Goal: Task Accomplishment & Management: Manage account settings

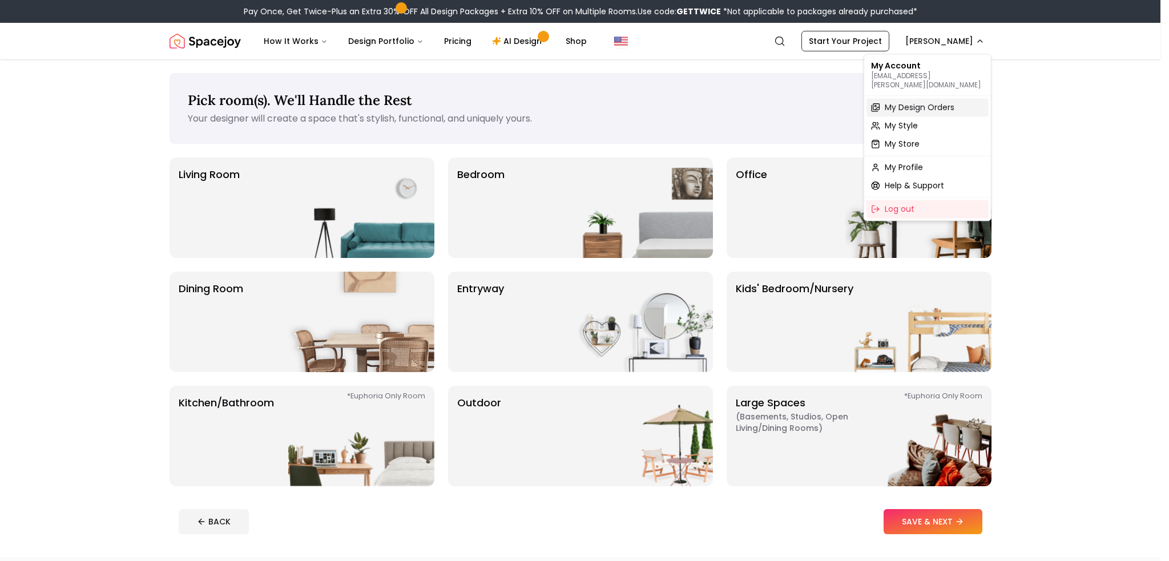
click at [901, 102] on span "My Design Orders" at bounding box center [920, 107] width 70 height 11
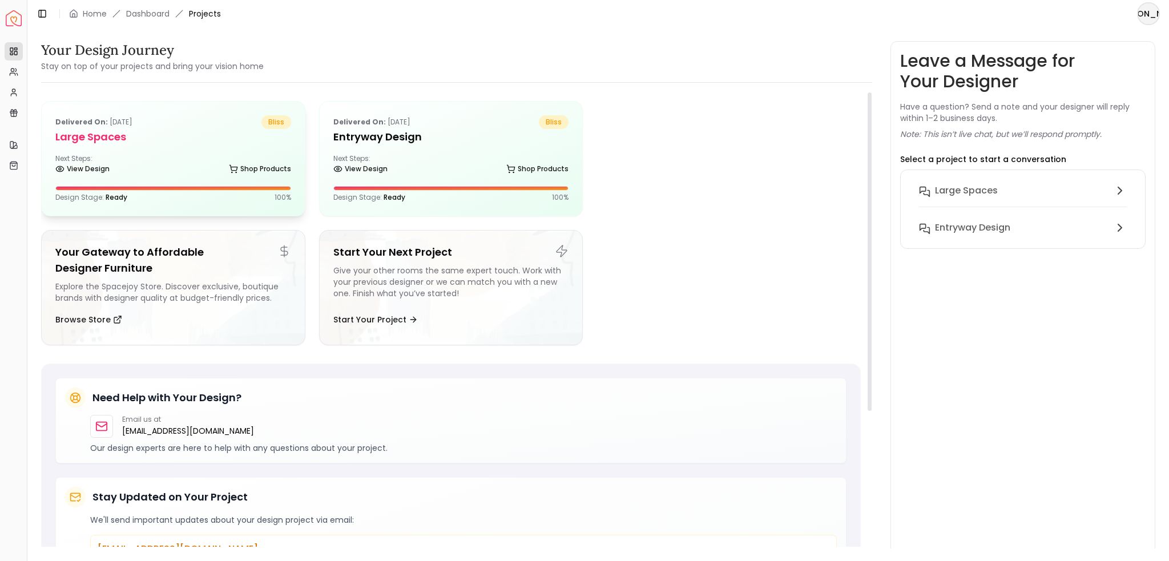
click at [200, 142] on h5 "Large Spaces" at bounding box center [173, 137] width 236 height 16
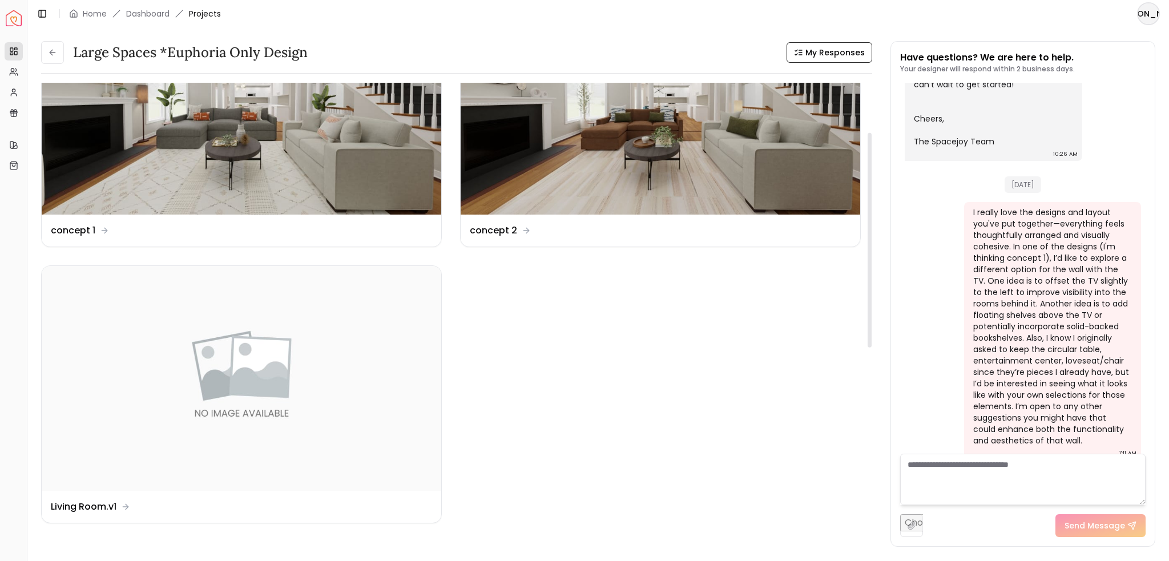
scroll to position [105, 0]
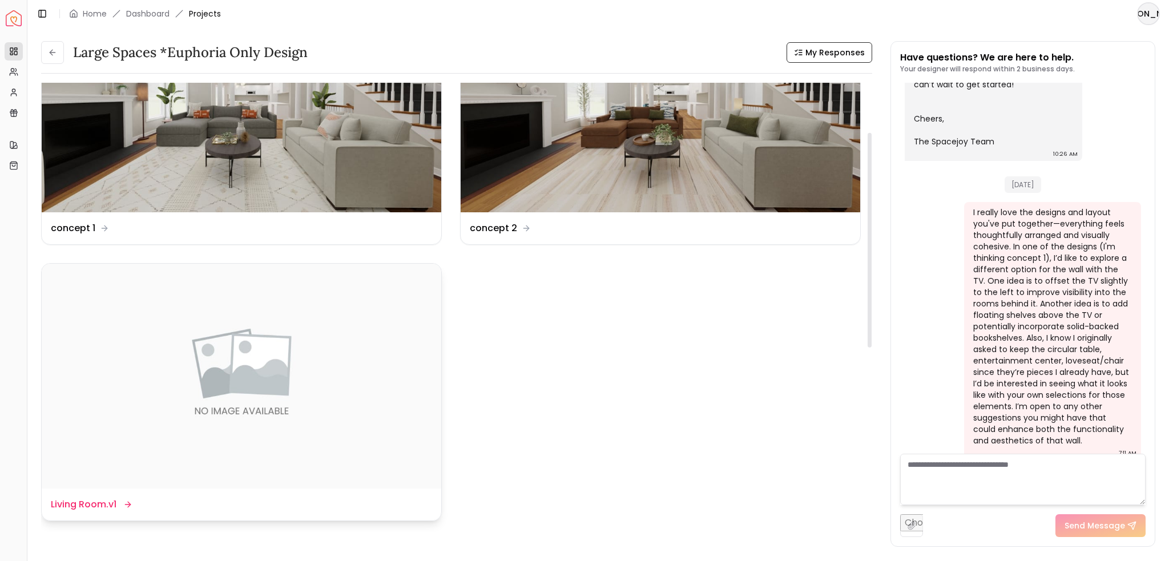
click at [306, 400] on img at bounding box center [242, 376] width 400 height 225
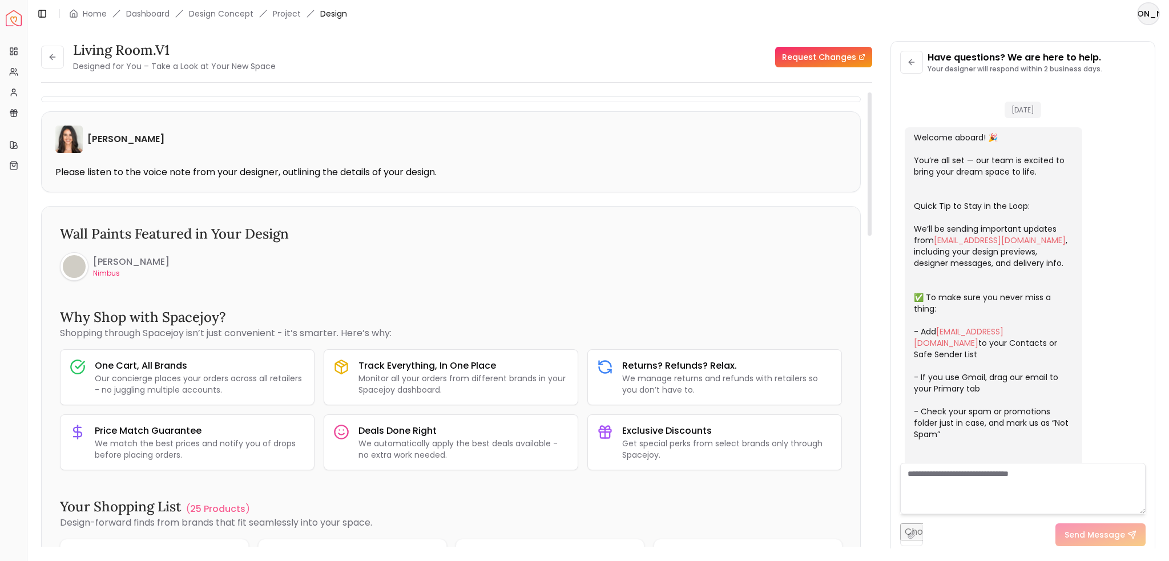
scroll to position [432, 0]
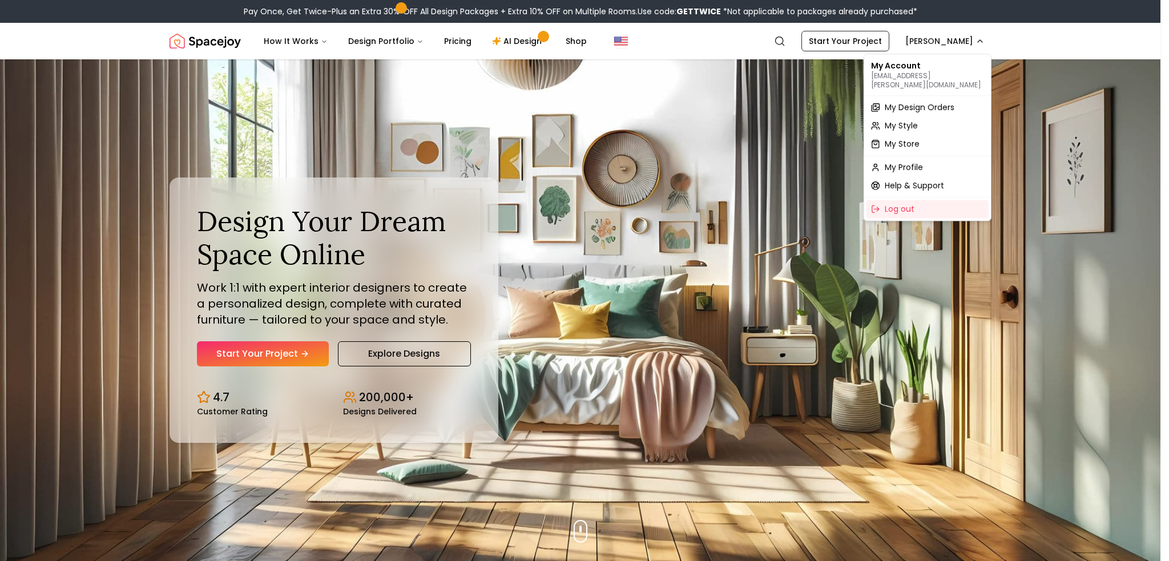
click at [914, 102] on span "My Design Orders" at bounding box center [920, 107] width 70 height 11
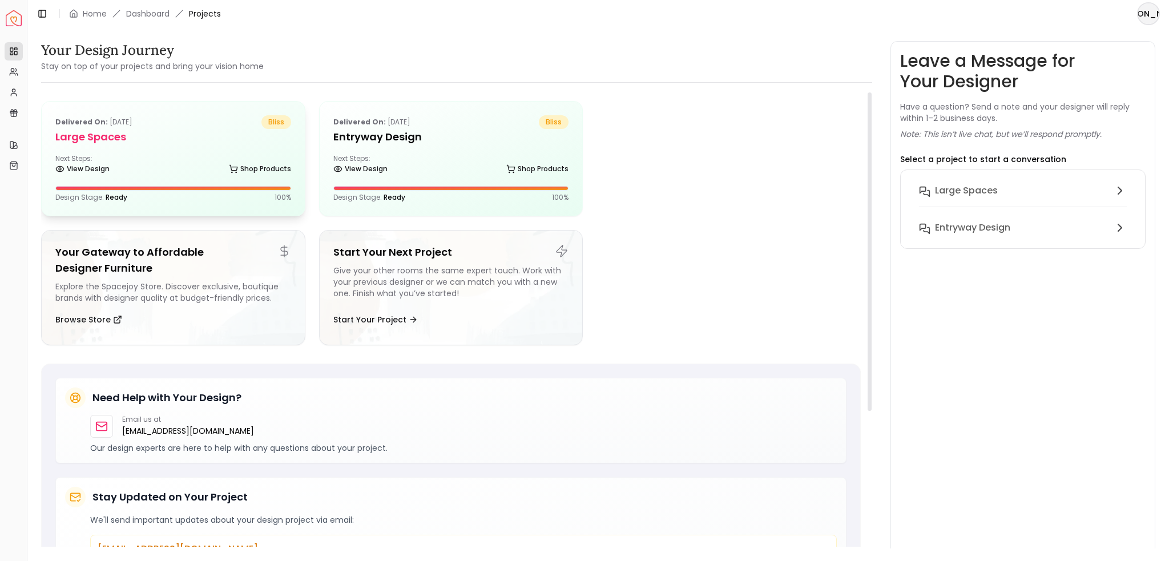
click at [236, 179] on div "Delivered on: Sep 16, 2025 bliss Large Spaces Next Steps: View Design Shop Prod…" at bounding box center [173, 159] width 263 height 114
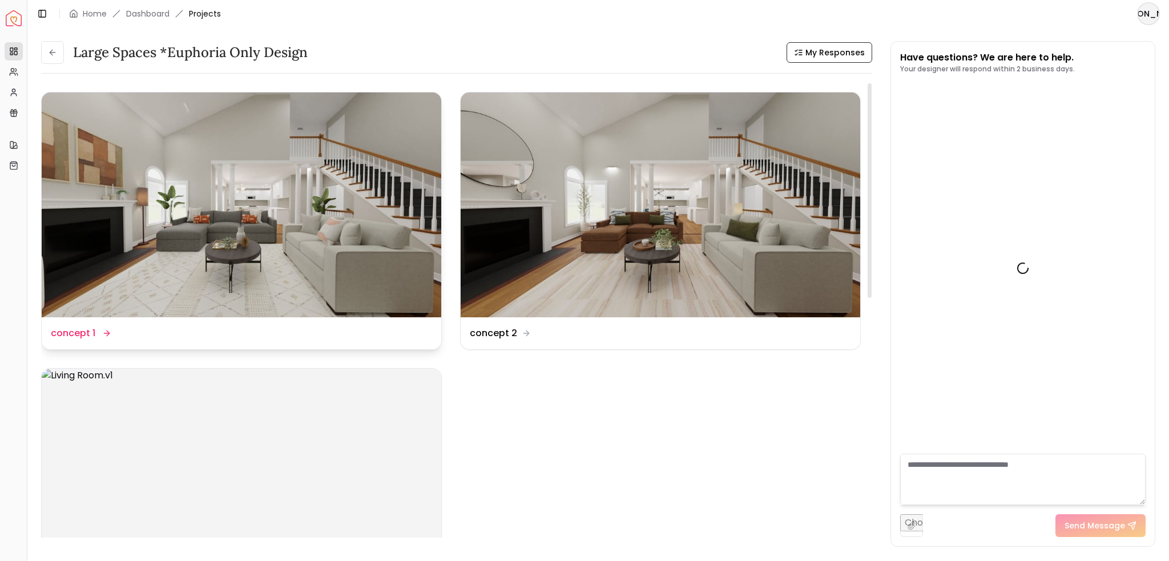
scroll to position [441, 0]
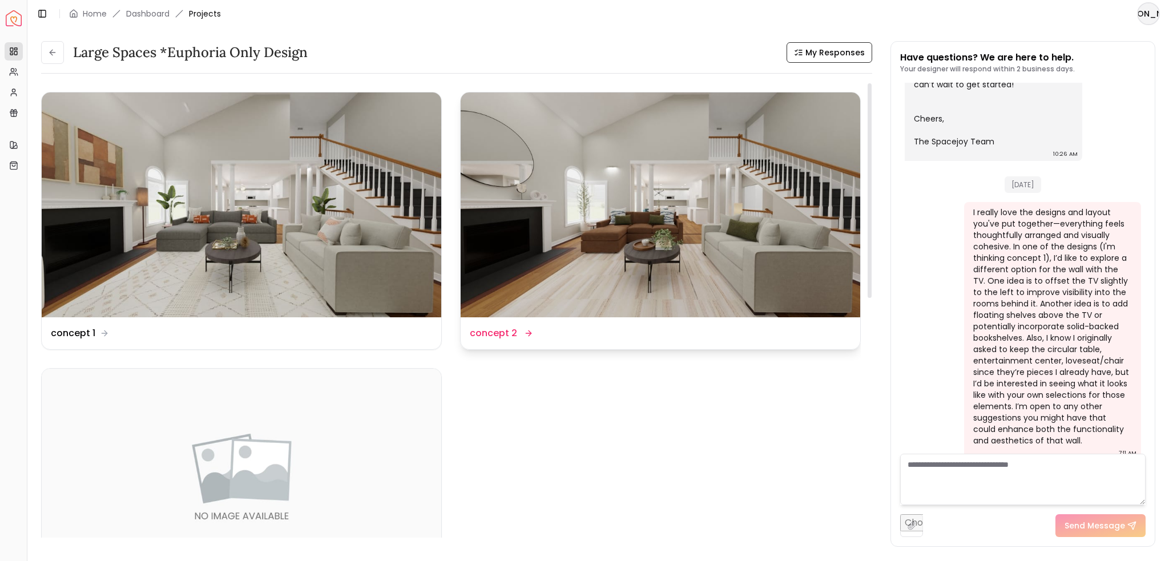
click at [605, 224] on img at bounding box center [661, 205] width 400 height 225
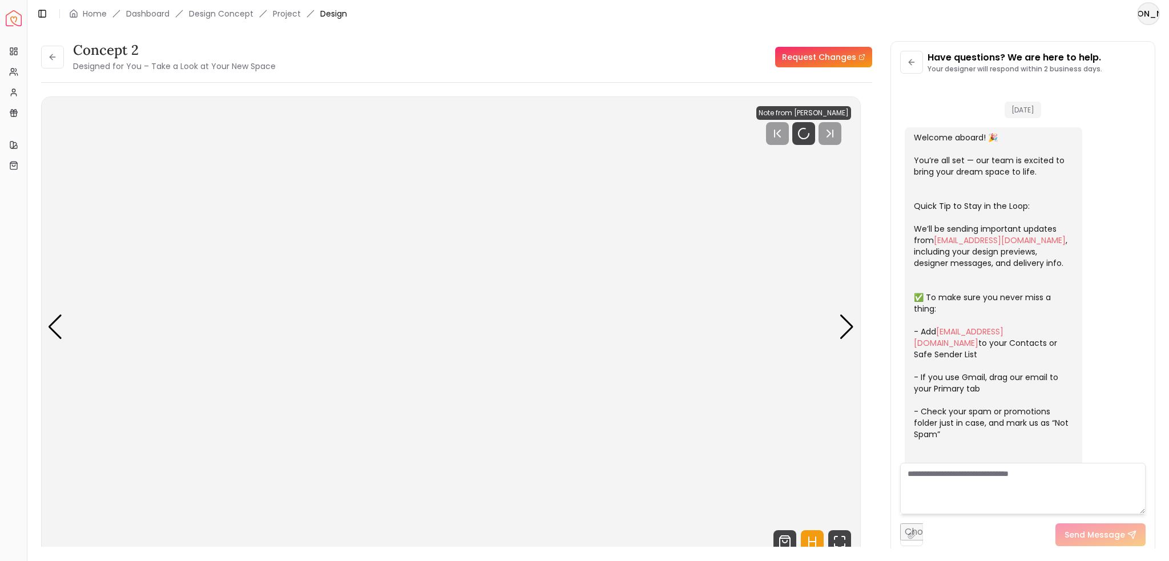
scroll to position [432, 0]
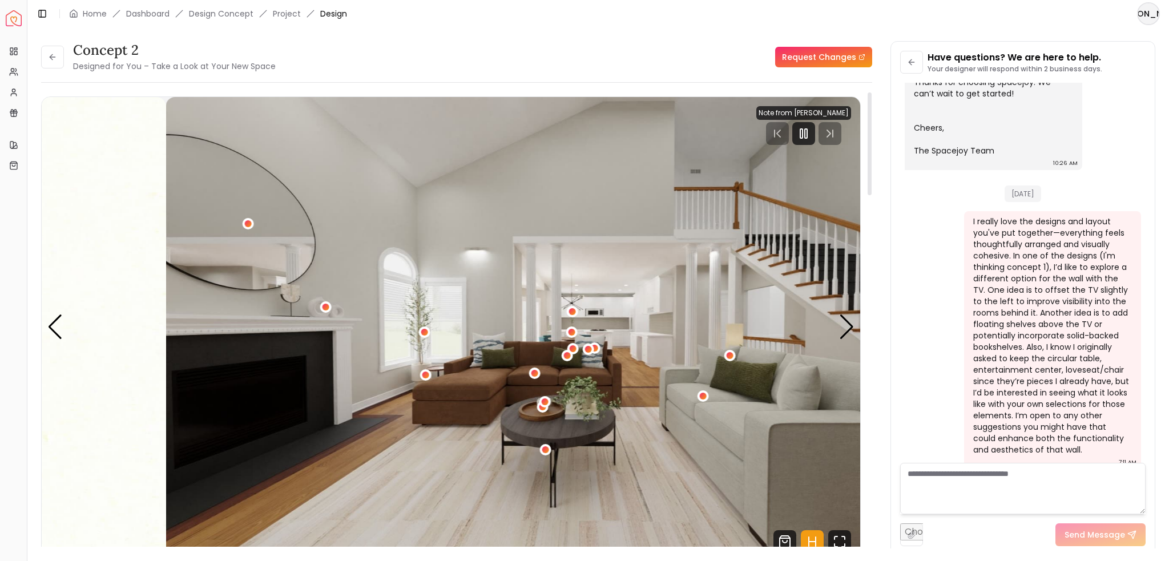
click at [585, 240] on img "1 / 6" at bounding box center [575, 327] width 819 height 461
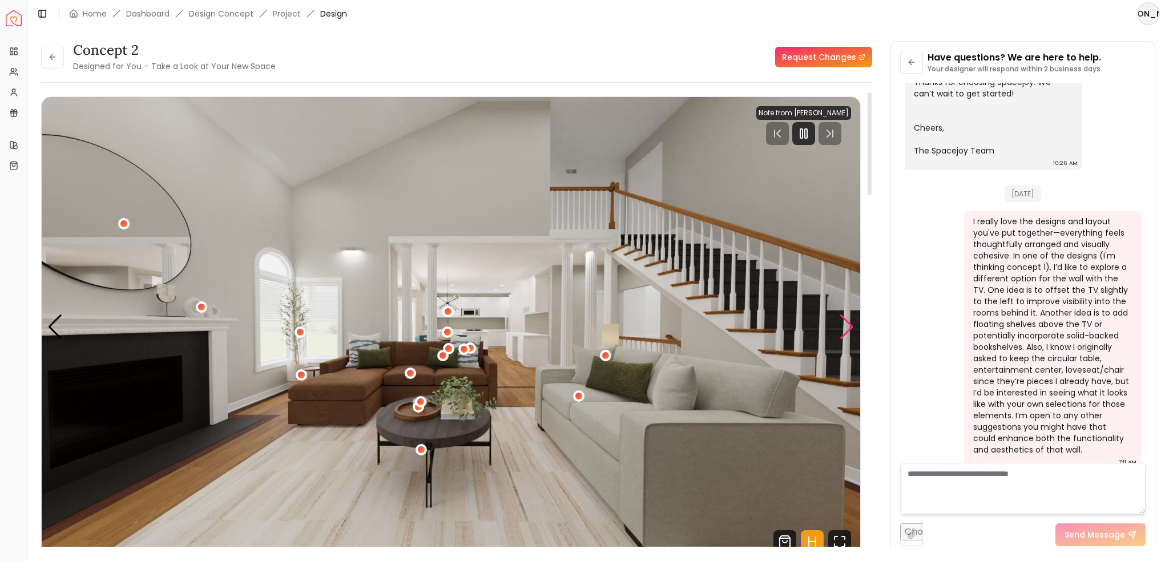
click at [849, 325] on div "Next slide" at bounding box center [846, 327] width 15 height 25
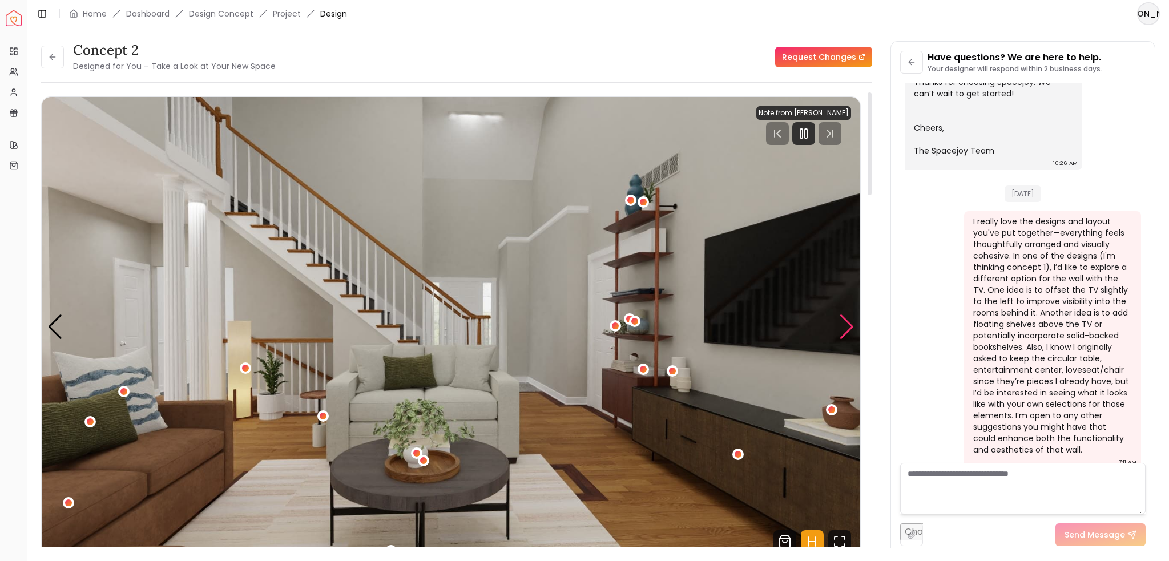
click at [849, 325] on div "Next slide" at bounding box center [846, 327] width 15 height 25
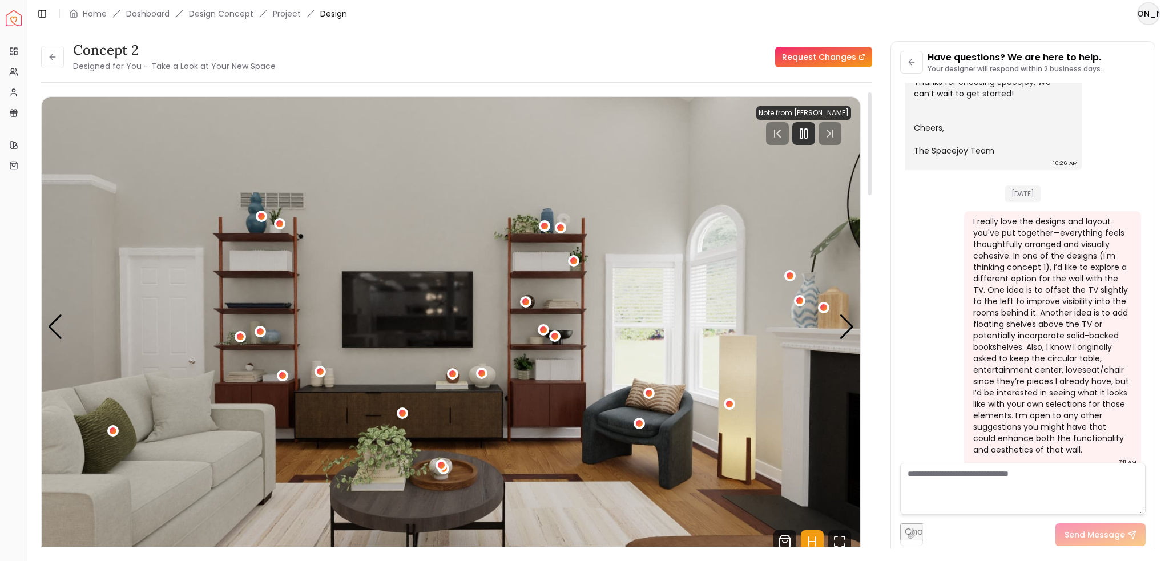
click at [527, 395] on img "3 / 6" at bounding box center [451, 327] width 819 height 461
click at [279, 376] on div "3 / 6" at bounding box center [282, 375] width 9 height 9
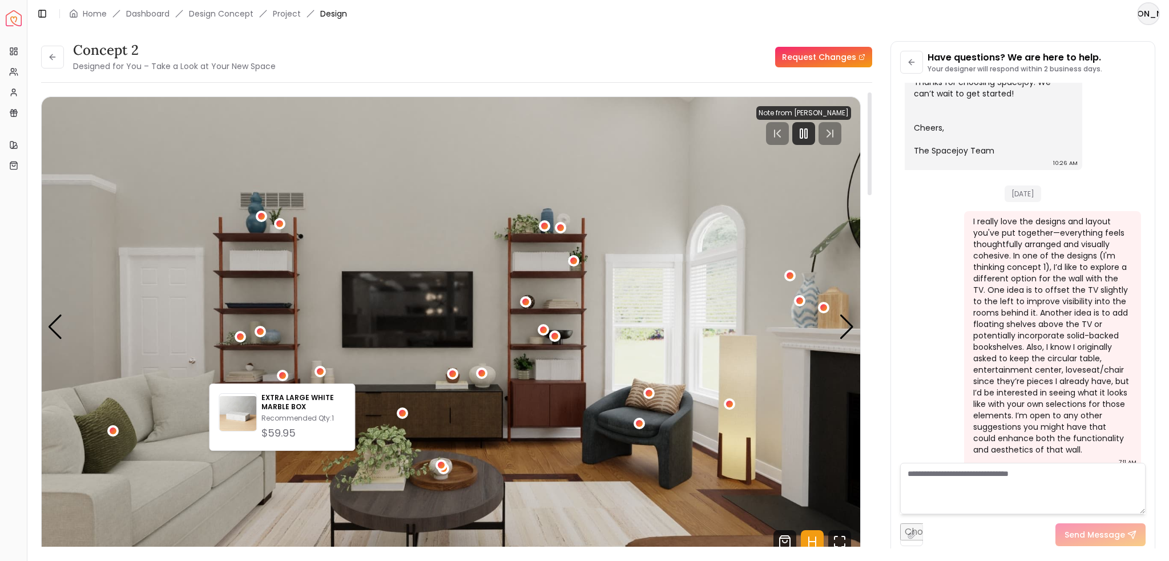
click at [293, 304] on img "3 / 6" at bounding box center [451, 327] width 819 height 461
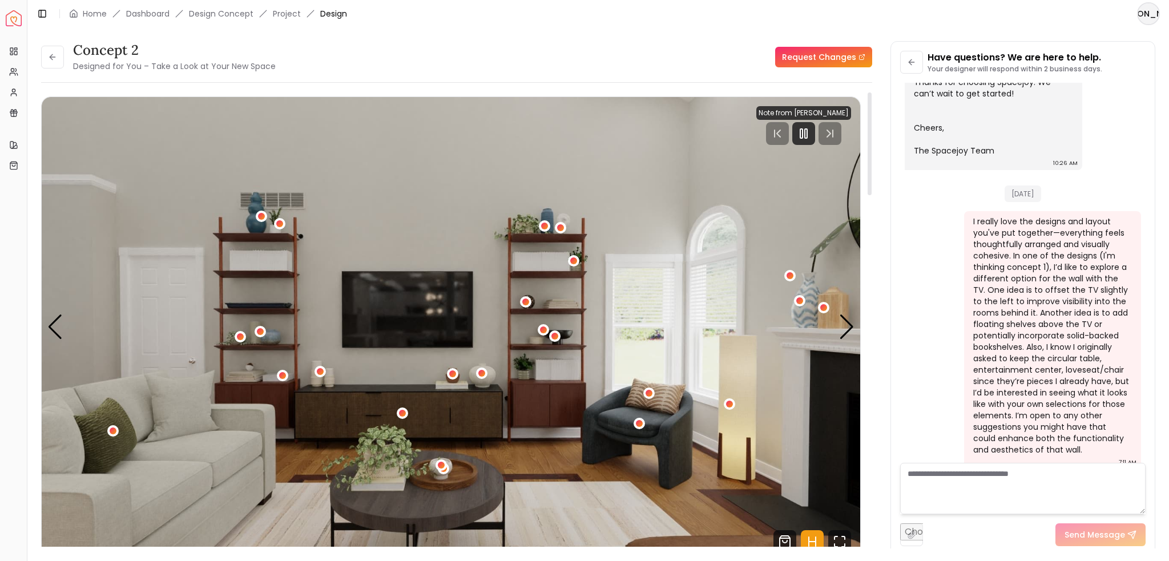
click at [558, 396] on img "3 / 6" at bounding box center [451, 327] width 819 height 461
click at [828, 135] on div at bounding box center [804, 133] width 95 height 23
click at [839, 324] on div "Next slide" at bounding box center [846, 327] width 15 height 25
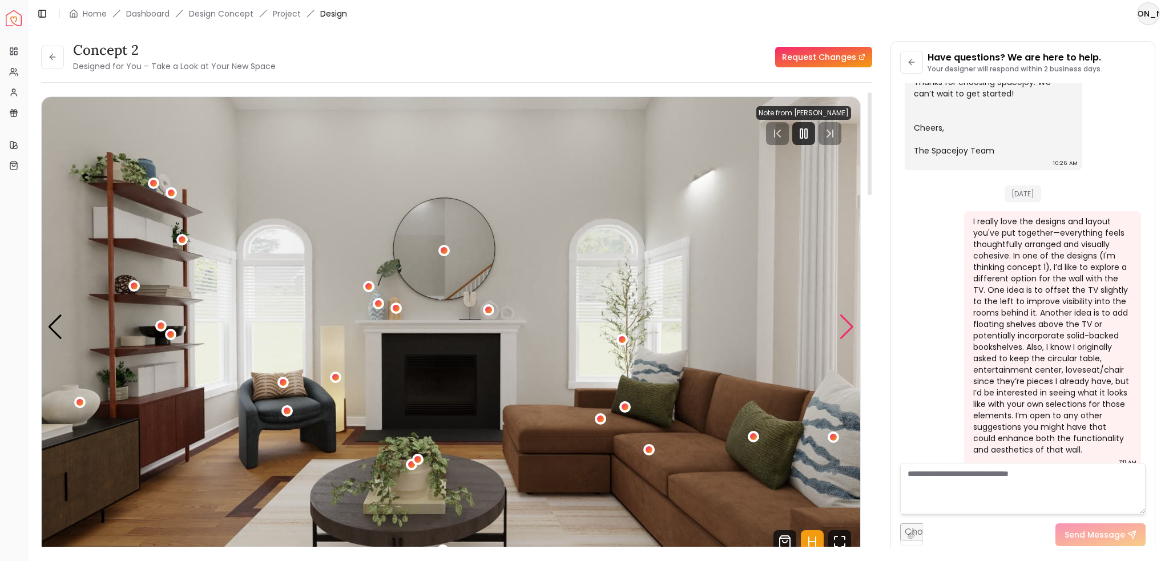
click at [845, 331] on div "Next slide" at bounding box center [846, 327] width 15 height 25
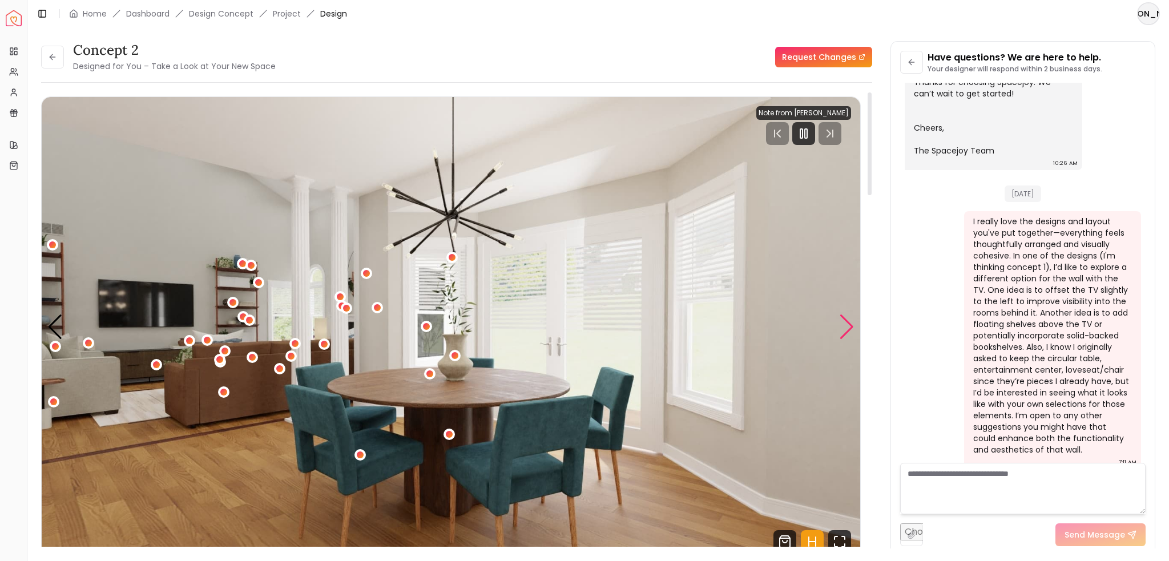
click at [847, 336] on div "Next slide" at bounding box center [846, 327] width 15 height 25
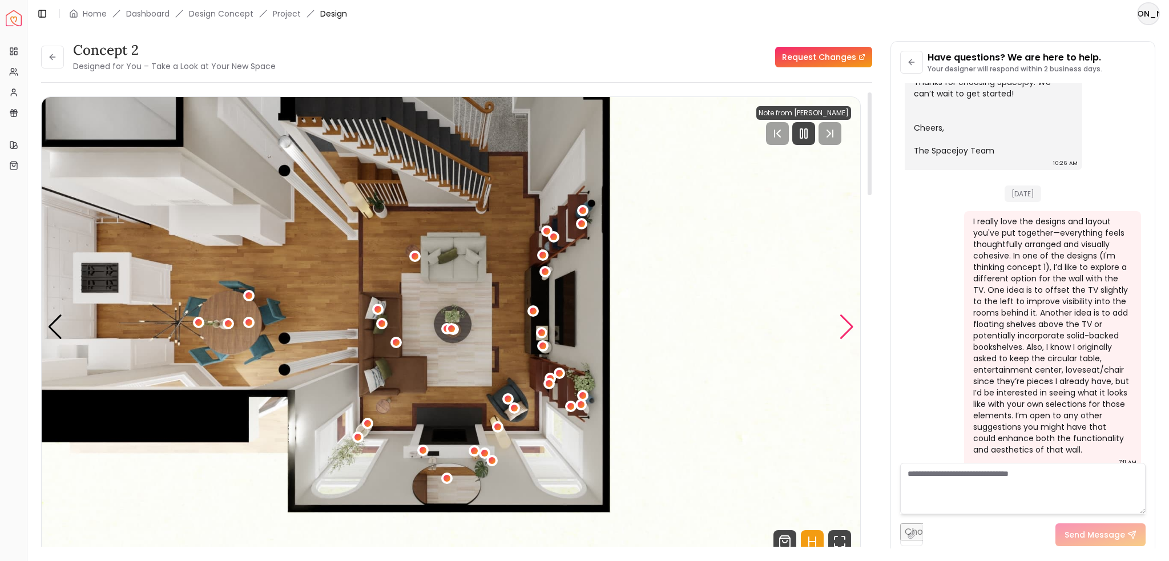
click at [847, 336] on div "Next slide" at bounding box center [846, 327] width 15 height 25
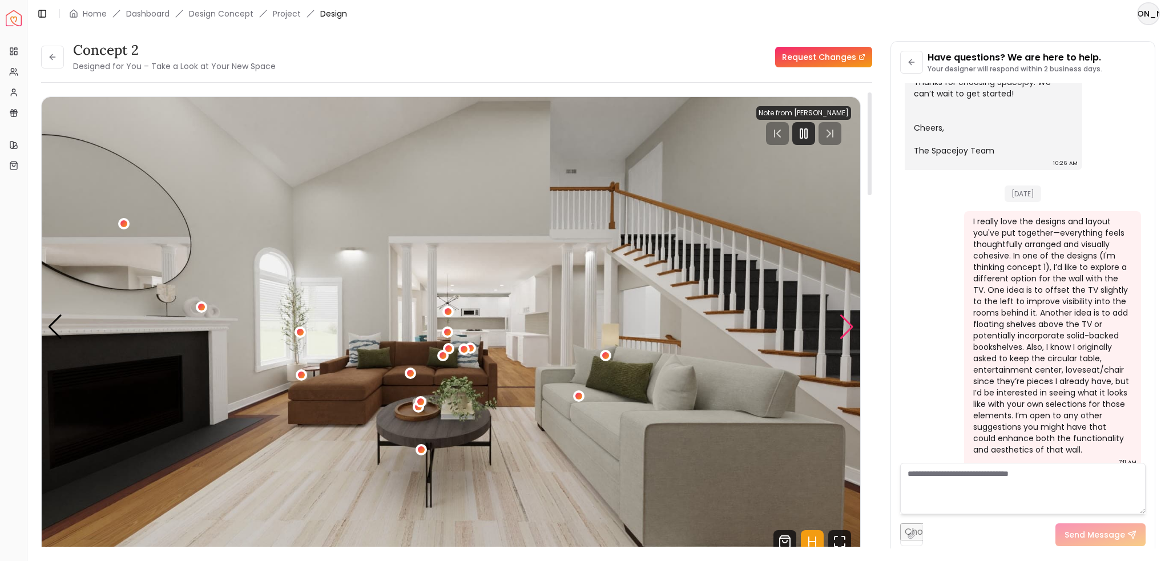
click at [847, 336] on div "Next slide" at bounding box center [846, 327] width 15 height 25
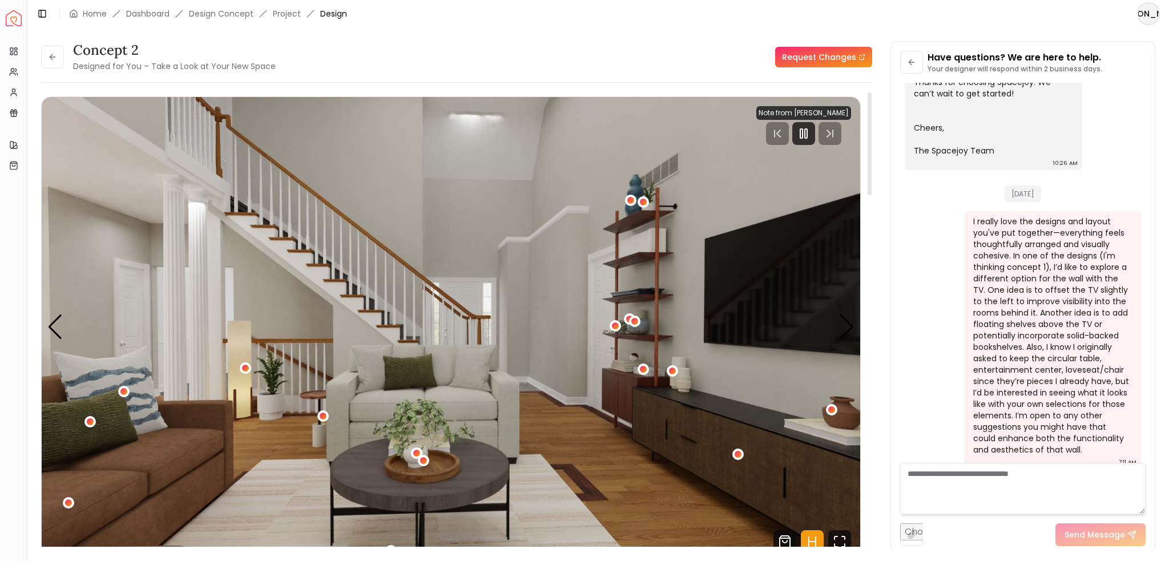
click at [625, 388] on img "2 / 6" at bounding box center [451, 327] width 819 height 461
click at [289, 19] on div "Toggle Sidebar Home Dashboard Design Concept Project Design" at bounding box center [191, 14] width 329 height 16
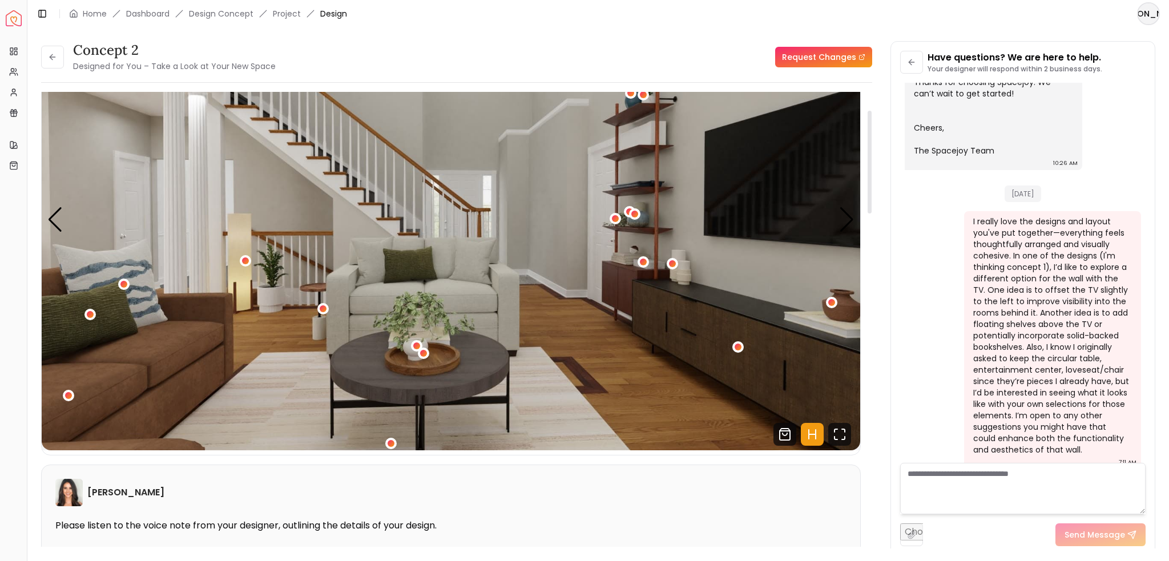
scroll to position [61, 0]
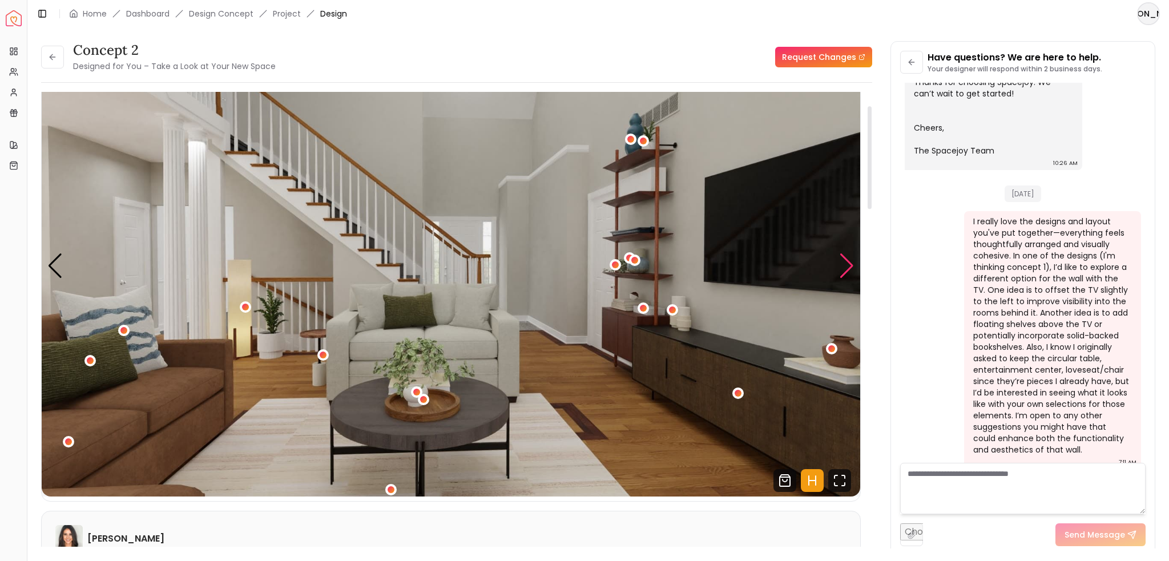
click at [845, 262] on div "Next slide" at bounding box center [846, 266] width 15 height 25
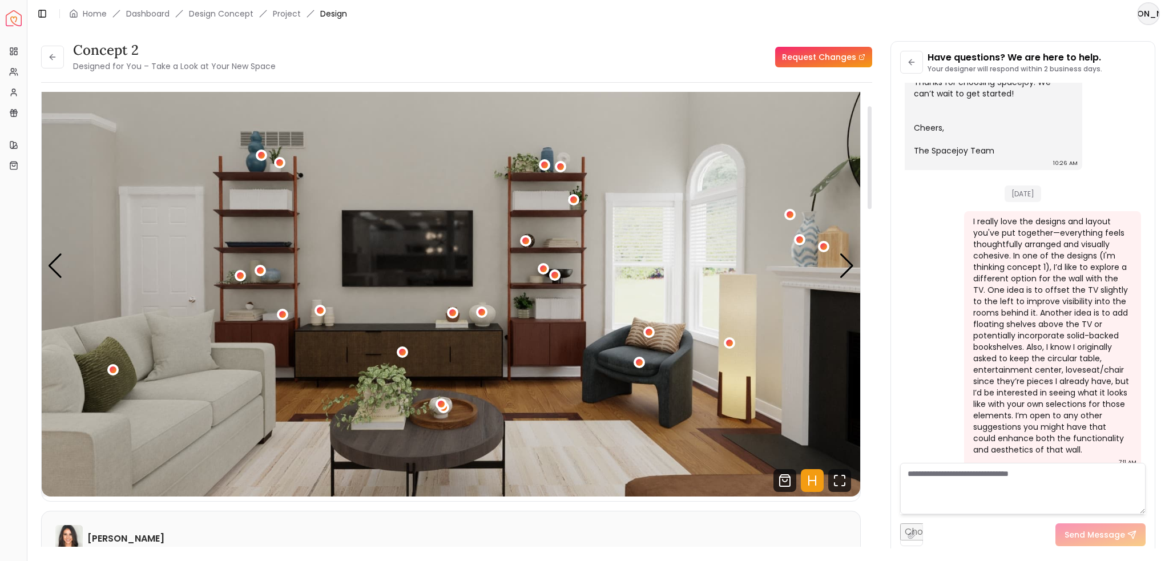
click at [525, 344] on img "3 / 6" at bounding box center [451, 266] width 819 height 461
click at [804, 480] on icon "Hotspots Toggle" at bounding box center [812, 480] width 23 height 23
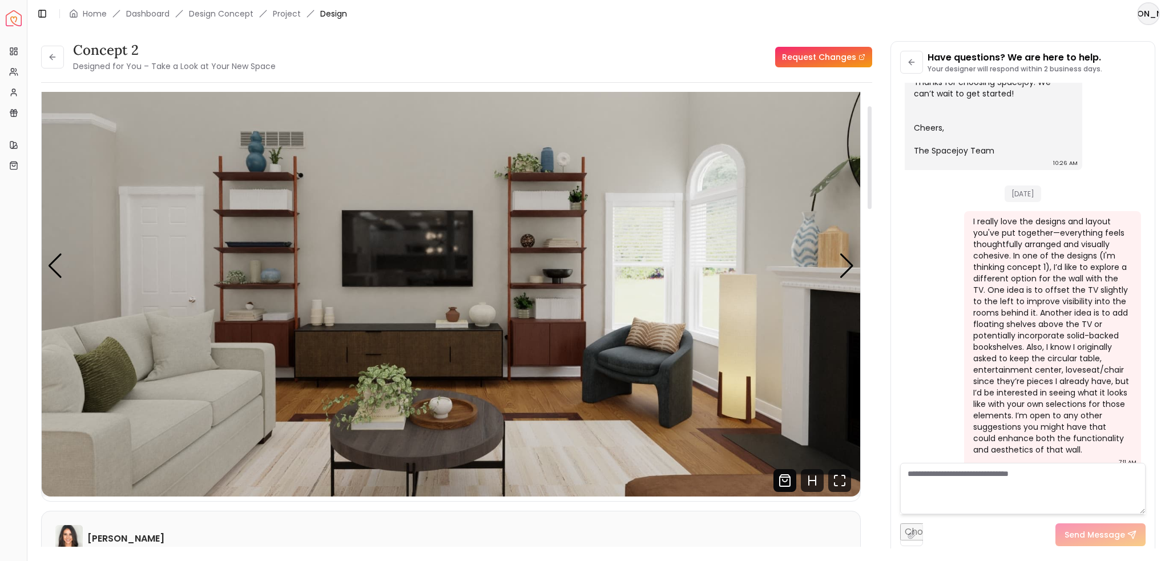
click at [774, 480] on icon "Shop Products from this design" at bounding box center [785, 480] width 23 height 23
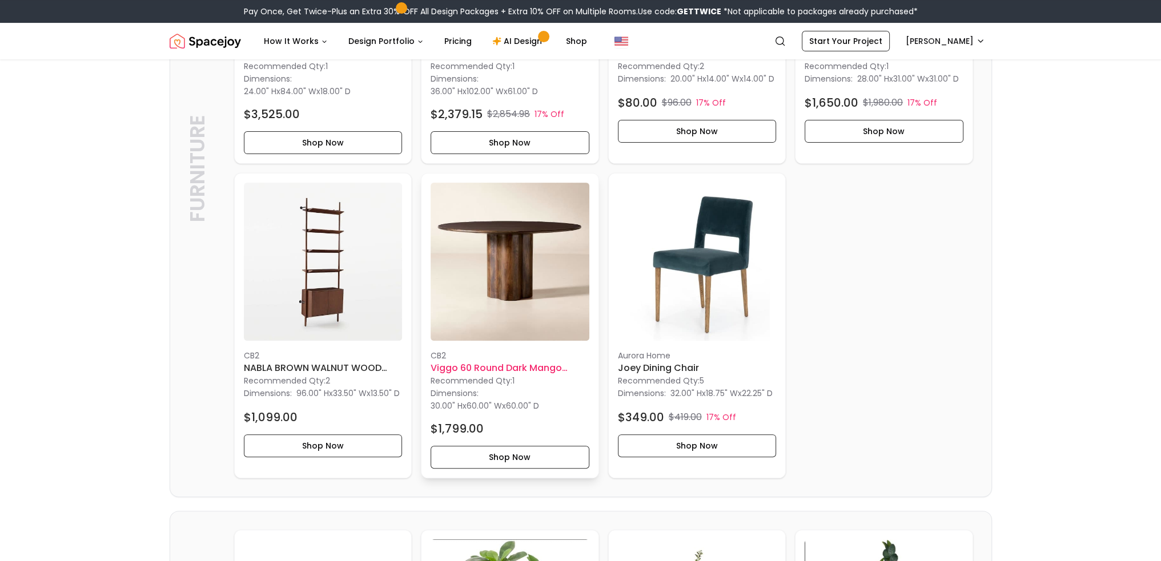
scroll to position [491, 0]
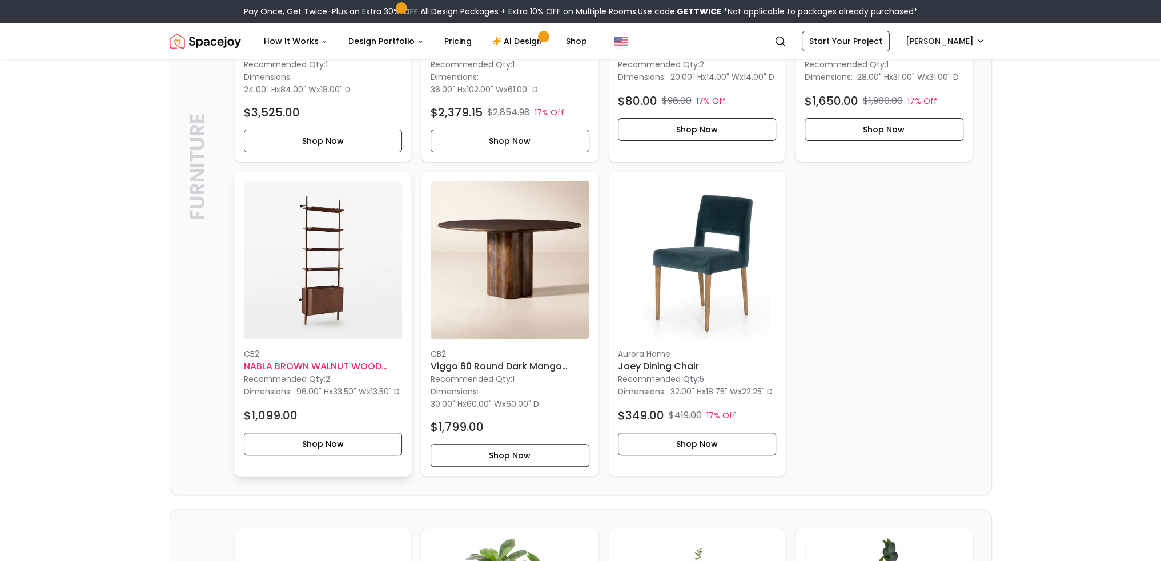
click at [331, 364] on h6 "NABLA BROWN WALNUT WOOD WALL MOUNT BOOKCASE" at bounding box center [323, 367] width 159 height 14
